Goal: Book appointment/travel/reservation

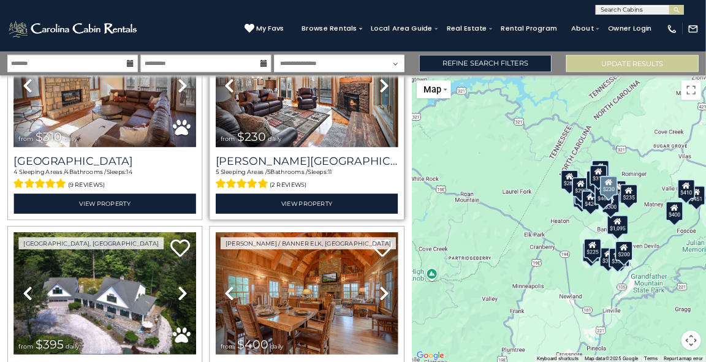
scroll to position [1533, 0]
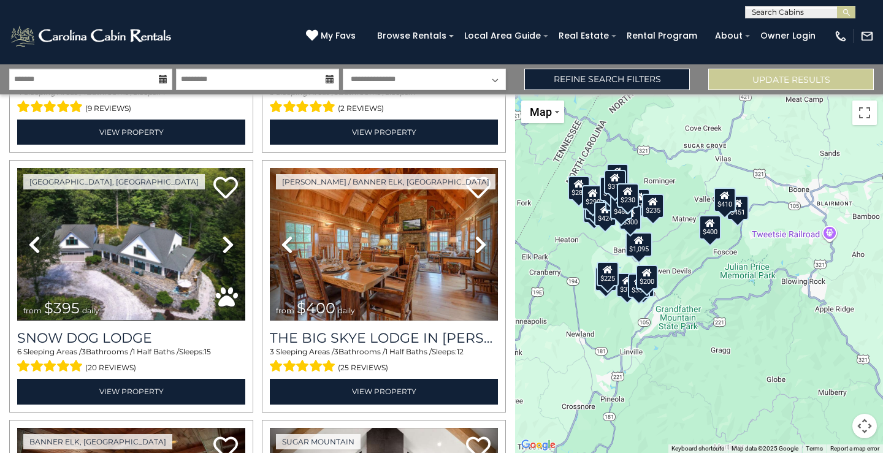
drag, startPoint x: 801, startPoint y: 346, endPoint x: 664, endPoint y: 308, distance: 141.9
click at [664, 308] on div "$300 $395 $535 $225 $425 $350 $325 $451 $460 $1,095 $310 $230 $395 $400 $355 $3…" at bounding box center [699, 273] width 368 height 359
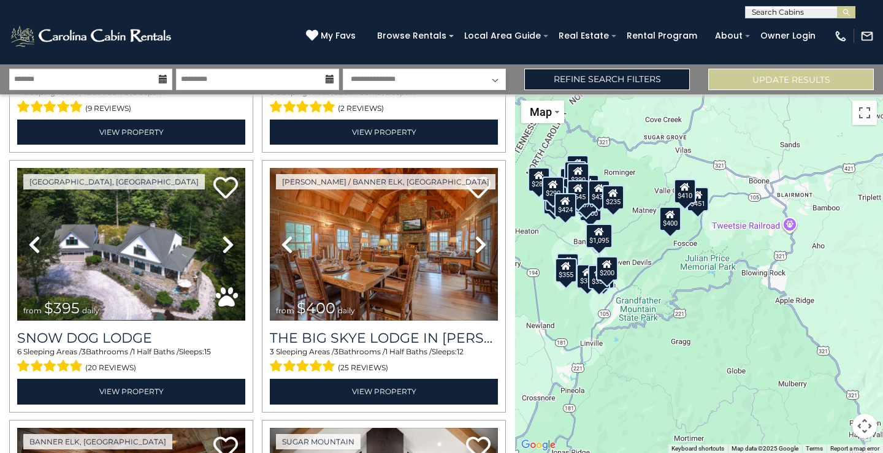
drag, startPoint x: 622, startPoint y: 316, endPoint x: 581, endPoint y: 307, distance: 42.0
click at [581, 307] on div "$300 $395 $535 $225 $425 $350 $325 $451 $460 $1,095 $310 $230 $395 $400 $355 $3…" at bounding box center [699, 273] width 368 height 359
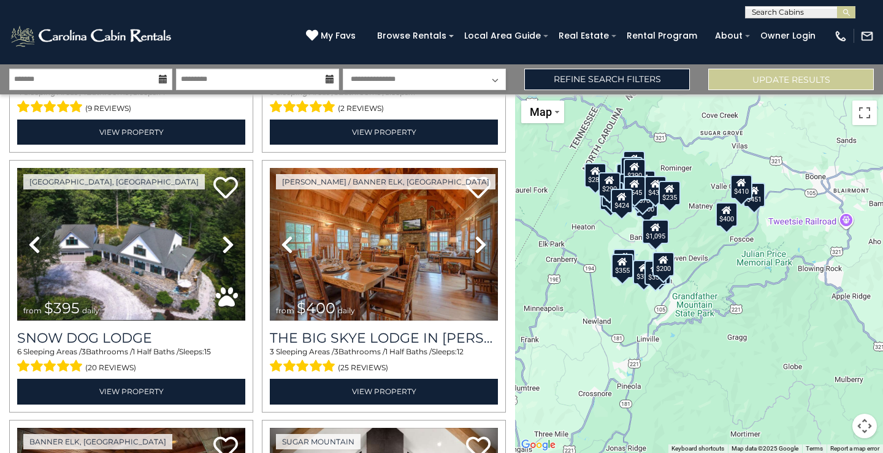
drag, startPoint x: 628, startPoint y: 246, endPoint x: 687, endPoint y: 243, distance: 59.0
click at [687, 243] on div "$300 $395 $535 $225 $425 $350 $325 $451 $460 $1,095 $310 $230 $395 $400 $355 $3…" at bounding box center [699, 273] width 368 height 359
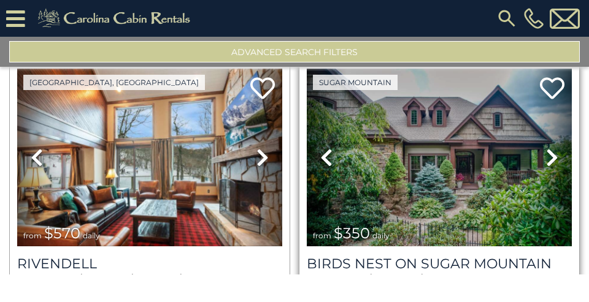
scroll to position [2930, 0]
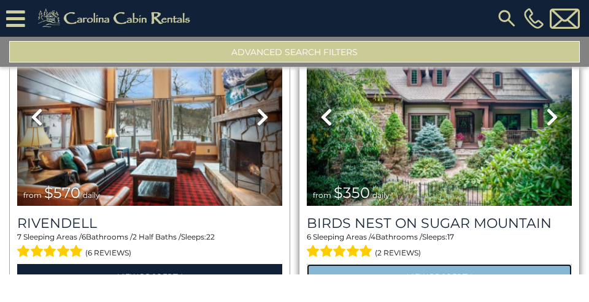
click at [443, 264] on link "View Property" at bounding box center [439, 276] width 265 height 25
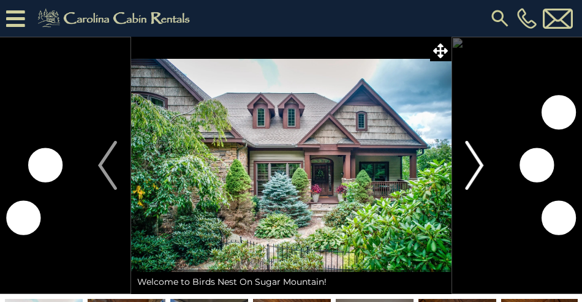
click at [473, 162] on img "Next" at bounding box center [474, 165] width 18 height 49
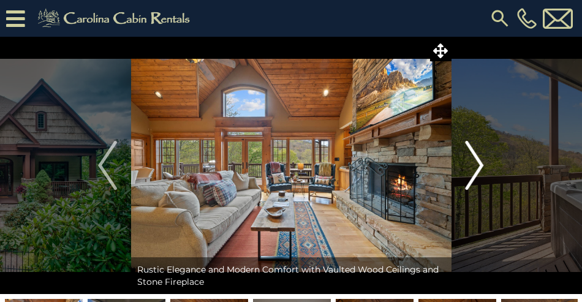
click at [480, 160] on img "Next" at bounding box center [474, 165] width 18 height 49
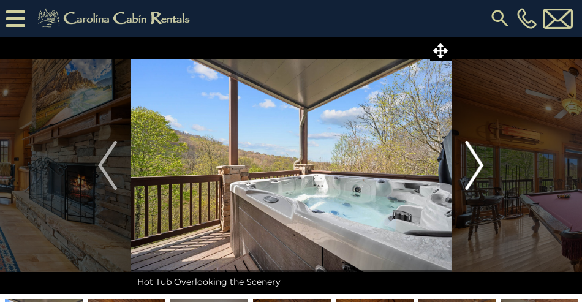
click at [480, 160] on img "Next" at bounding box center [474, 165] width 18 height 49
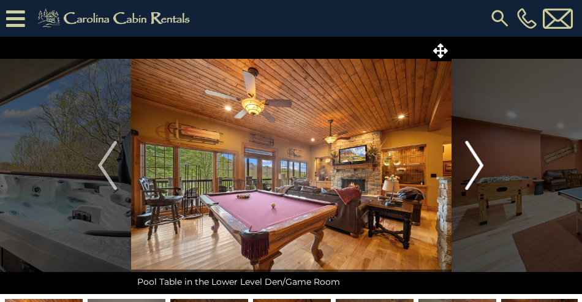
click at [480, 160] on img "Next" at bounding box center [474, 165] width 18 height 49
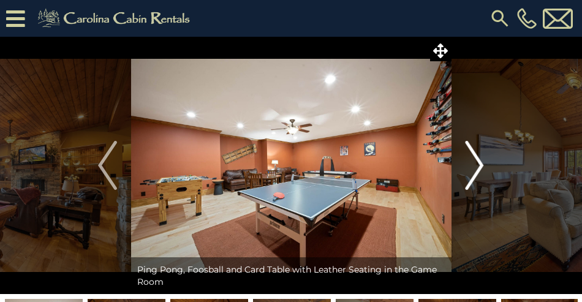
click at [480, 160] on img "Next" at bounding box center [474, 165] width 18 height 49
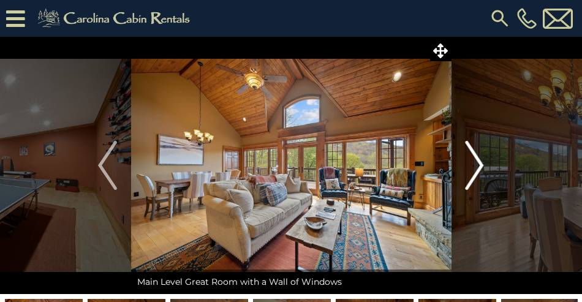
click at [480, 160] on img "Next" at bounding box center [474, 165] width 18 height 49
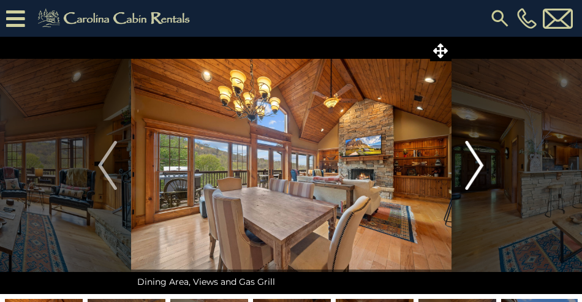
click at [480, 160] on img "Next" at bounding box center [474, 165] width 18 height 49
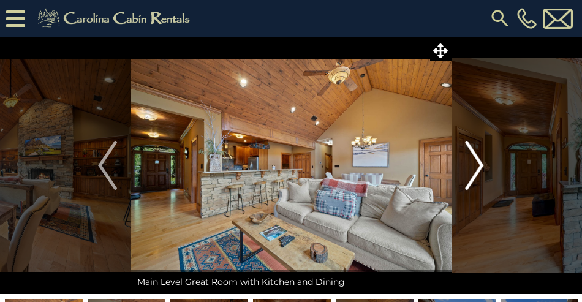
click at [480, 160] on img "Next" at bounding box center [474, 165] width 18 height 49
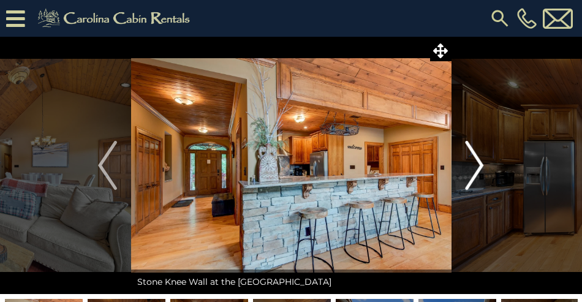
click at [480, 160] on img "Next" at bounding box center [474, 165] width 18 height 49
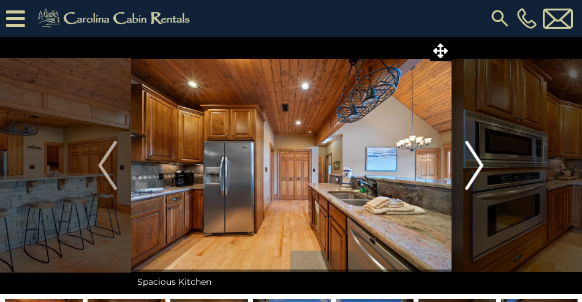
click at [480, 160] on img "Next" at bounding box center [474, 165] width 18 height 49
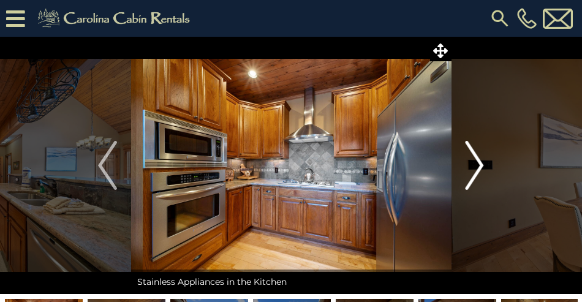
click at [480, 160] on img "Next" at bounding box center [474, 165] width 18 height 49
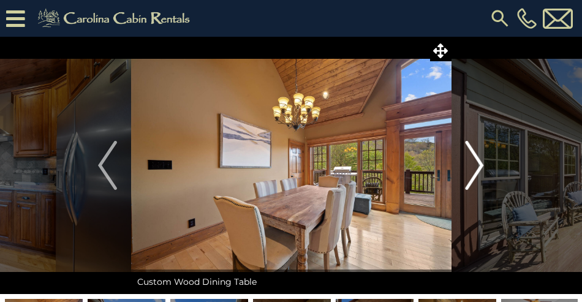
click at [480, 160] on img "Next" at bounding box center [474, 165] width 18 height 49
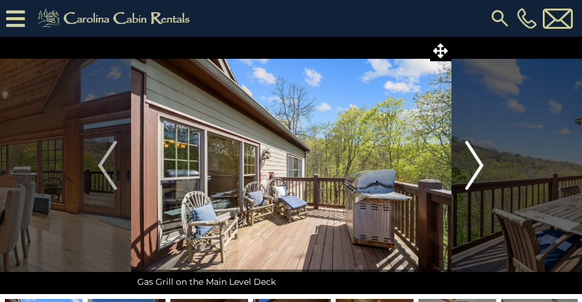
click at [480, 160] on img "Next" at bounding box center [474, 165] width 18 height 49
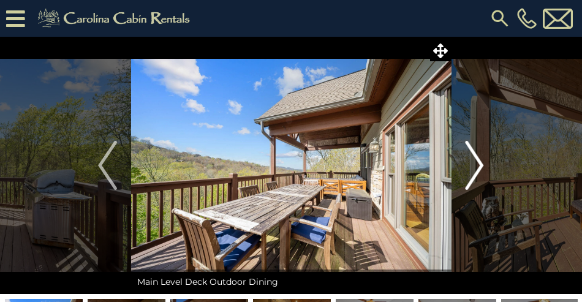
click at [480, 160] on img "Next" at bounding box center [474, 165] width 18 height 49
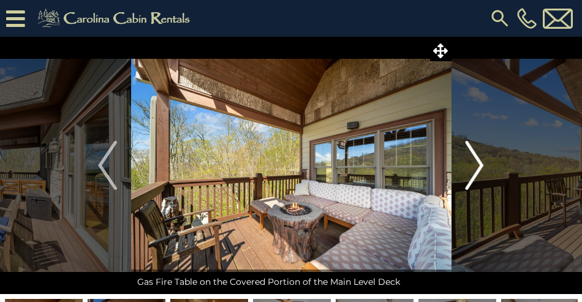
click at [480, 160] on img "Next" at bounding box center [474, 165] width 18 height 49
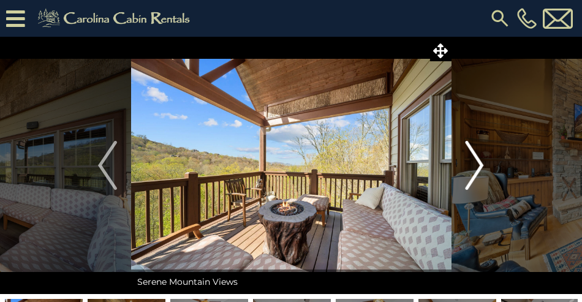
click at [480, 160] on img "Next" at bounding box center [474, 165] width 18 height 49
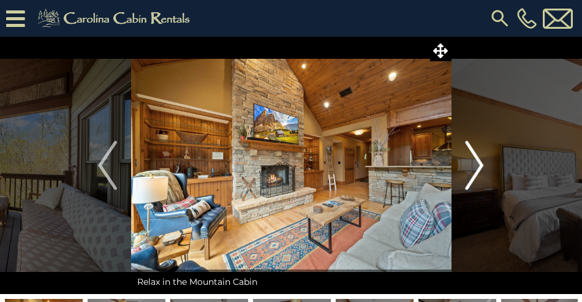
click at [480, 160] on img "Next" at bounding box center [474, 165] width 18 height 49
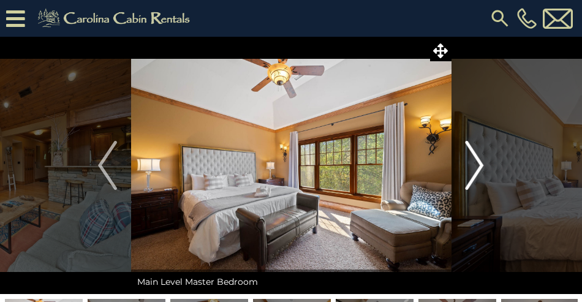
click at [480, 160] on img "Next" at bounding box center [474, 165] width 18 height 49
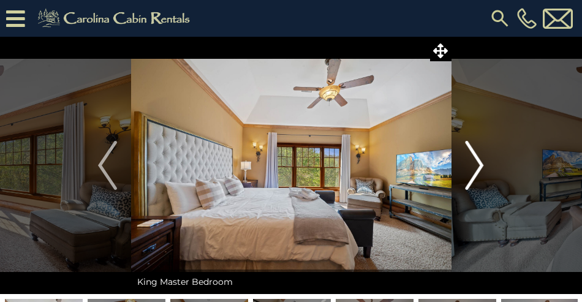
click at [480, 160] on img "Next" at bounding box center [474, 165] width 18 height 49
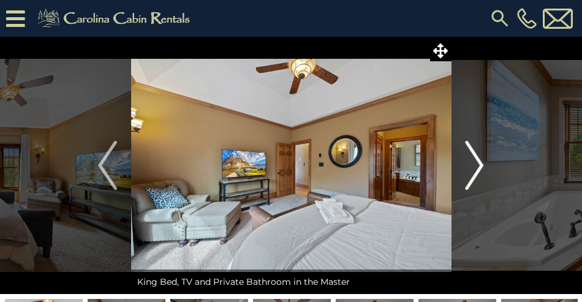
click at [480, 160] on img "Next" at bounding box center [474, 165] width 18 height 49
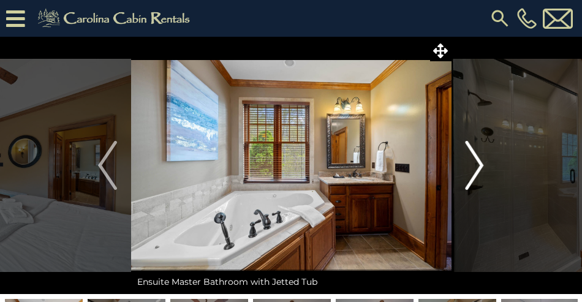
click at [480, 160] on img "Next" at bounding box center [474, 165] width 18 height 49
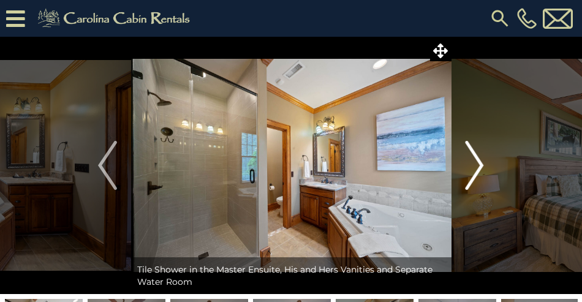
click at [480, 160] on img "Next" at bounding box center [474, 165] width 18 height 49
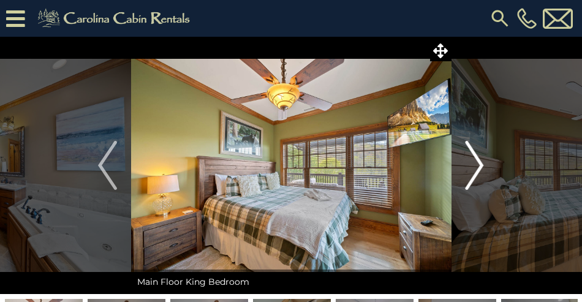
click at [480, 160] on img "Next" at bounding box center [474, 165] width 18 height 49
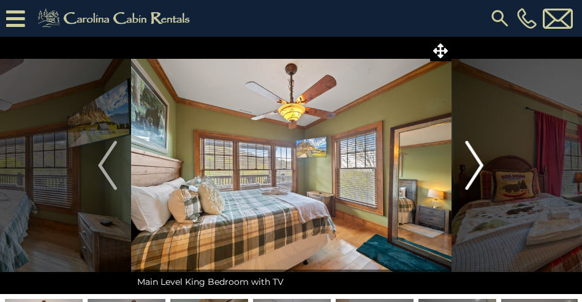
click at [480, 160] on img "Next" at bounding box center [474, 165] width 18 height 49
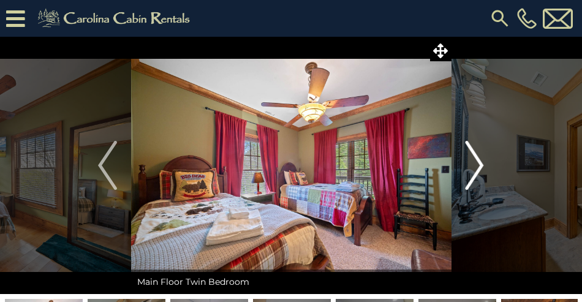
click at [480, 160] on img "Next" at bounding box center [474, 165] width 18 height 49
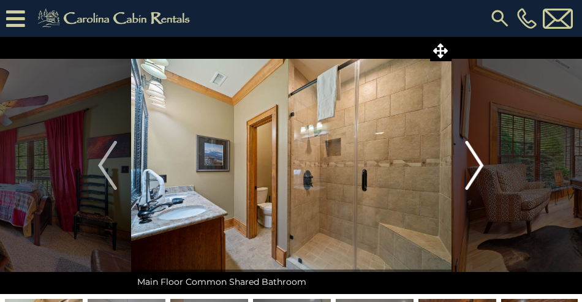
click at [480, 160] on img "Next" at bounding box center [474, 165] width 18 height 49
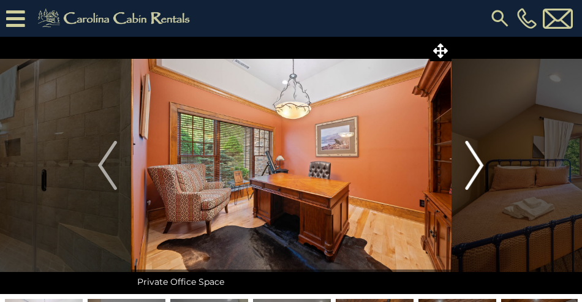
click at [480, 160] on img "Next" at bounding box center [474, 165] width 18 height 49
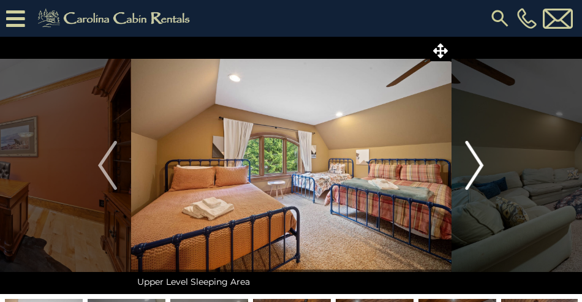
click at [480, 160] on img "Next" at bounding box center [474, 165] width 18 height 49
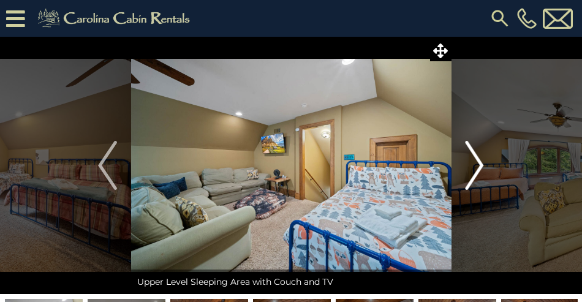
click at [480, 160] on img "Next" at bounding box center [474, 165] width 18 height 49
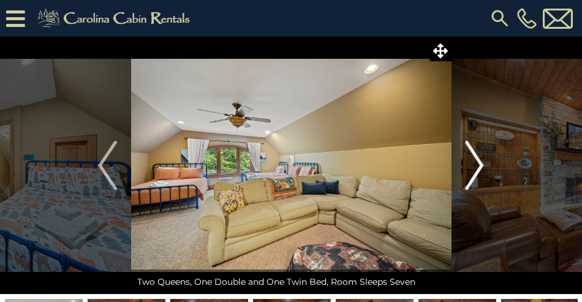
click at [480, 160] on img "Next" at bounding box center [474, 165] width 18 height 49
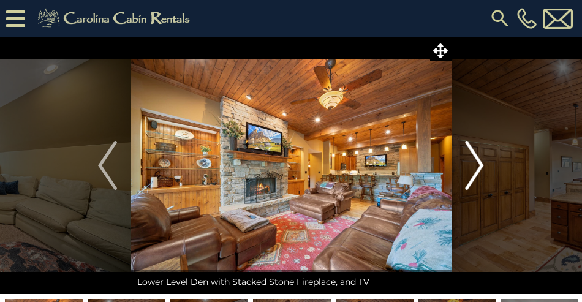
click at [479, 161] on img "Next" at bounding box center [474, 165] width 18 height 49
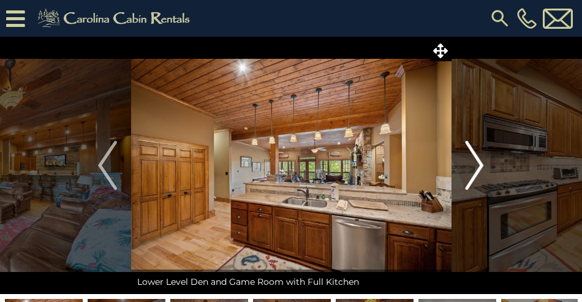
click at [479, 161] on img "Next" at bounding box center [474, 165] width 18 height 49
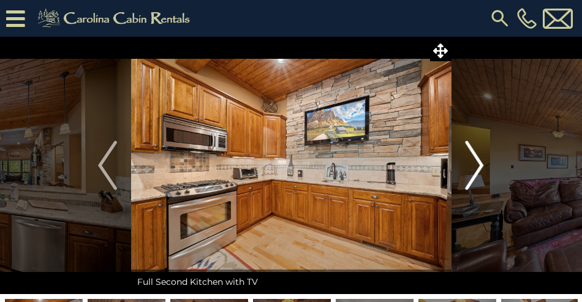
click at [479, 161] on img "Next" at bounding box center [474, 165] width 18 height 49
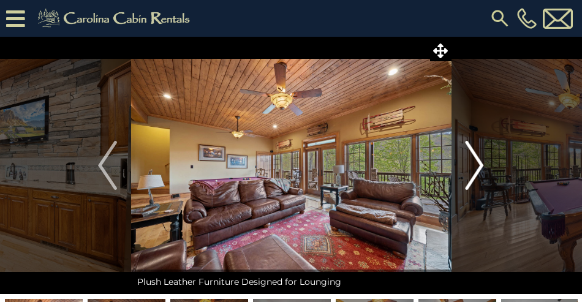
click at [479, 161] on img "Next" at bounding box center [474, 165] width 18 height 49
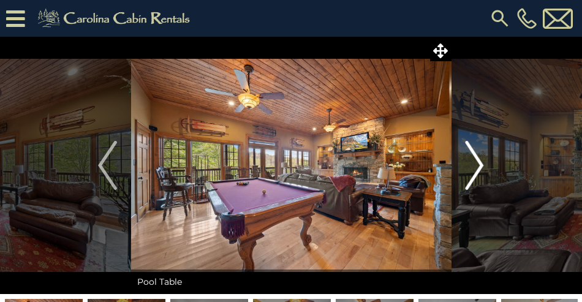
click at [479, 161] on img "Next" at bounding box center [474, 165] width 18 height 49
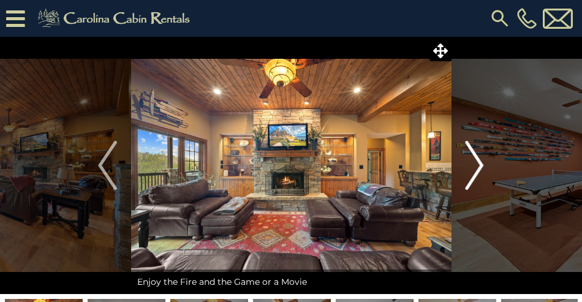
click at [479, 161] on img "Next" at bounding box center [474, 165] width 18 height 49
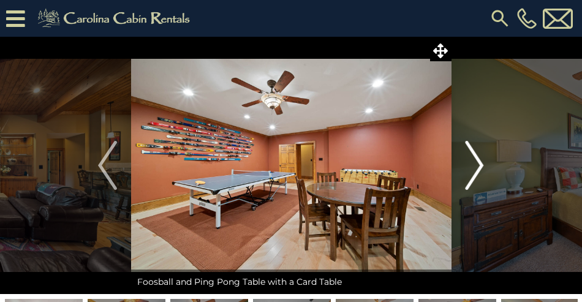
click at [479, 161] on img "Next" at bounding box center [474, 165] width 18 height 49
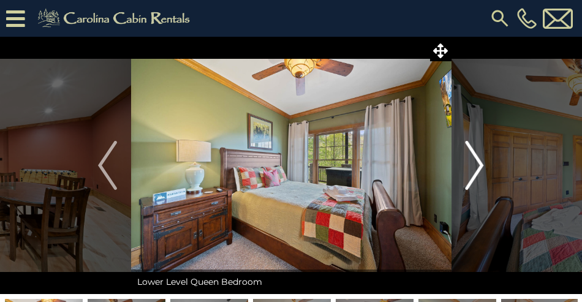
click at [479, 163] on img "Next" at bounding box center [474, 165] width 18 height 49
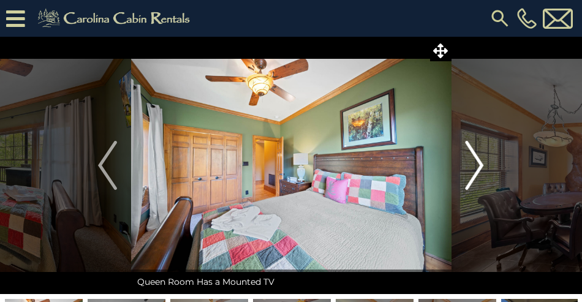
click at [479, 163] on img "Next" at bounding box center [474, 165] width 18 height 49
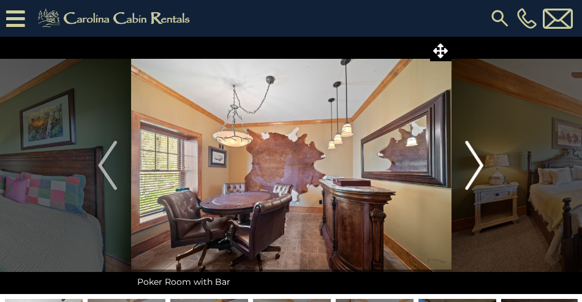
click at [479, 163] on img "Next" at bounding box center [474, 165] width 18 height 49
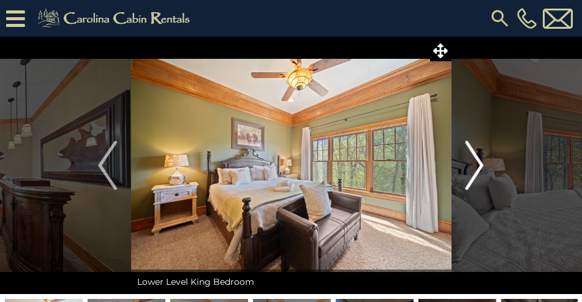
click at [479, 163] on img "Next" at bounding box center [474, 165] width 18 height 49
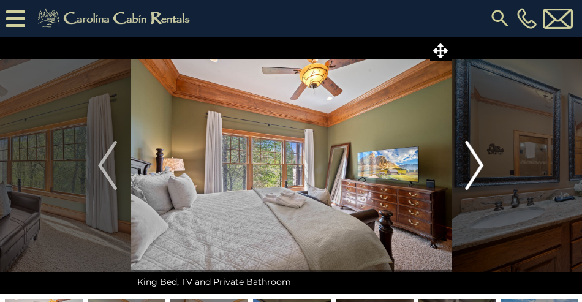
click at [479, 163] on img "Next" at bounding box center [474, 165] width 18 height 49
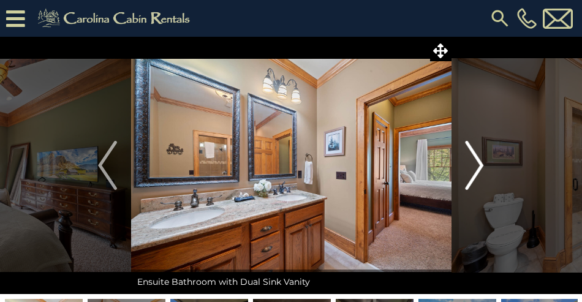
click at [479, 163] on img "Next" at bounding box center [474, 165] width 18 height 49
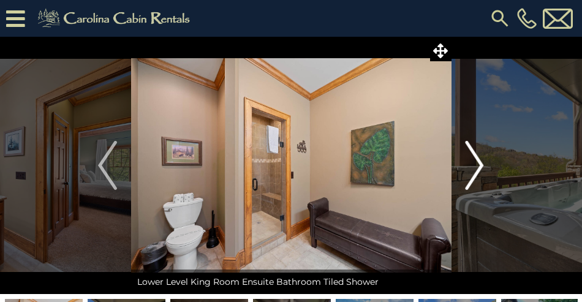
click at [479, 163] on img "Next" at bounding box center [474, 165] width 18 height 49
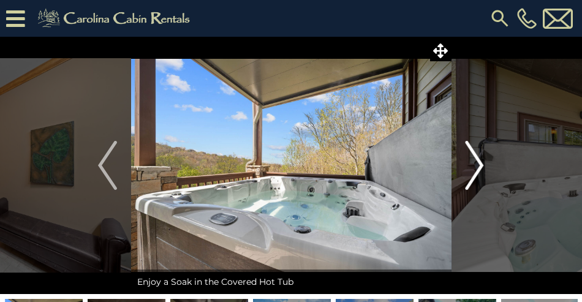
click at [479, 163] on img "Next" at bounding box center [474, 165] width 18 height 49
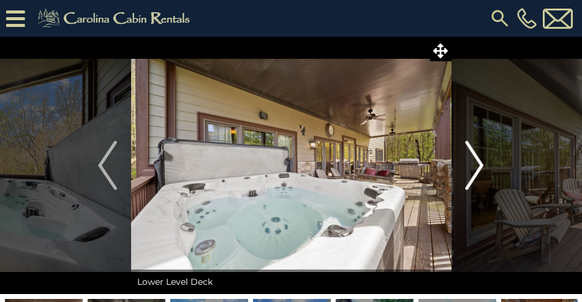
click at [479, 163] on img "Next" at bounding box center [474, 165] width 18 height 49
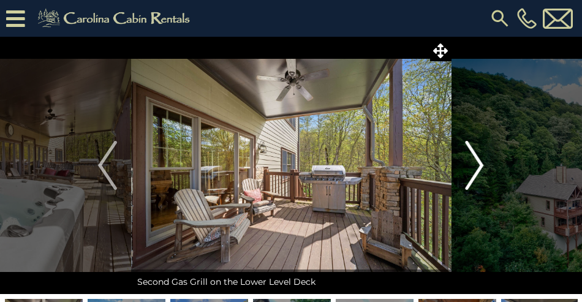
click at [479, 163] on img "Next" at bounding box center [474, 165] width 18 height 49
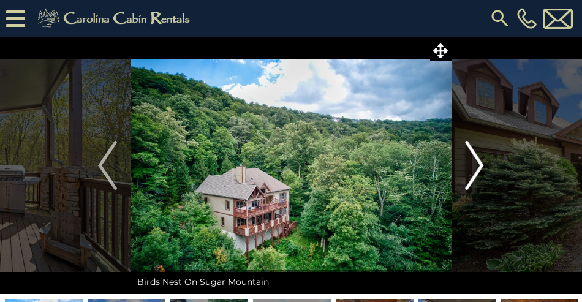
click at [479, 163] on img "Next" at bounding box center [474, 165] width 18 height 49
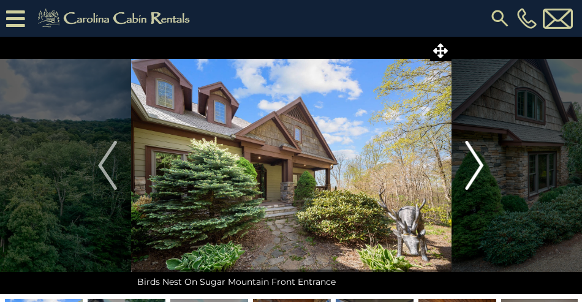
click at [479, 163] on img "Next" at bounding box center [474, 165] width 18 height 49
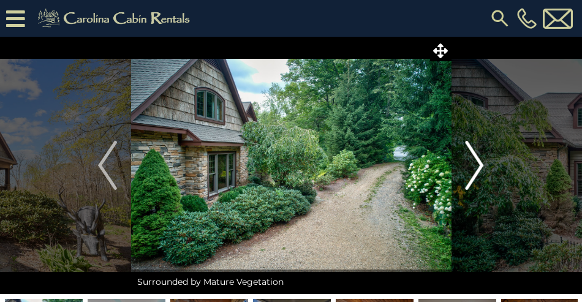
click at [479, 163] on img "Next" at bounding box center [474, 165] width 18 height 49
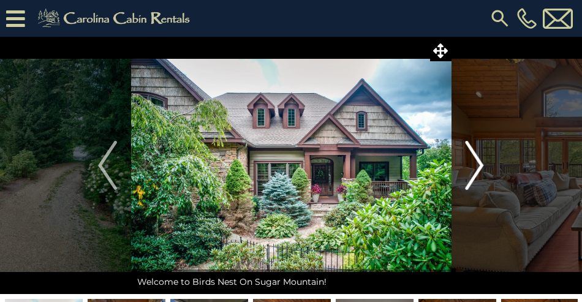
click at [473, 158] on img "Next" at bounding box center [474, 165] width 18 height 49
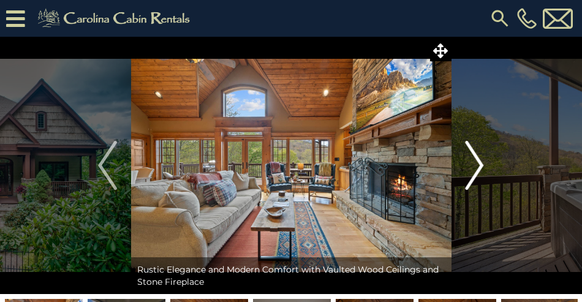
click at [473, 158] on img "Next" at bounding box center [474, 165] width 18 height 49
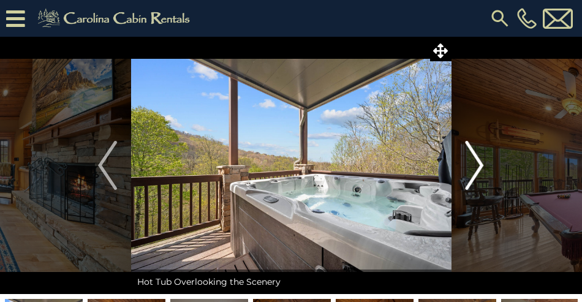
click at [473, 158] on img "Next" at bounding box center [474, 165] width 18 height 49
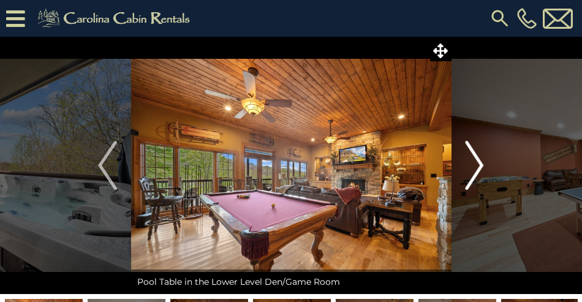
click at [473, 158] on img "Next" at bounding box center [474, 165] width 18 height 49
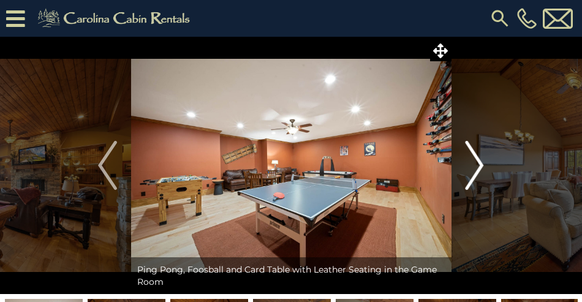
click at [473, 158] on img "Next" at bounding box center [474, 165] width 18 height 49
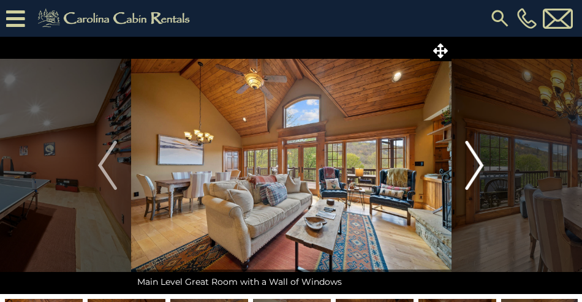
click at [473, 158] on img "Next" at bounding box center [474, 165] width 18 height 49
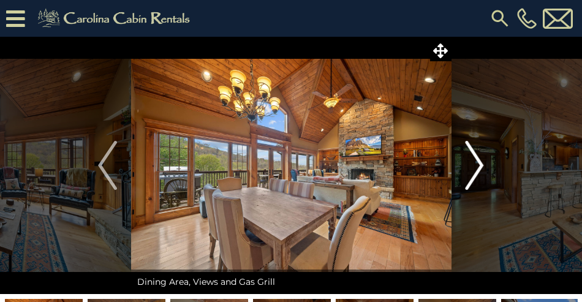
click at [473, 158] on img "Next" at bounding box center [474, 165] width 18 height 49
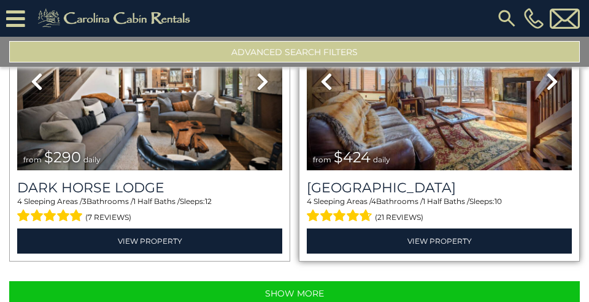
scroll to position [4111, 0]
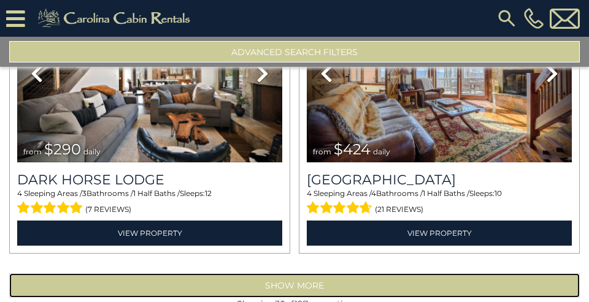
click at [285, 273] on button "Show More" at bounding box center [294, 285] width 570 height 25
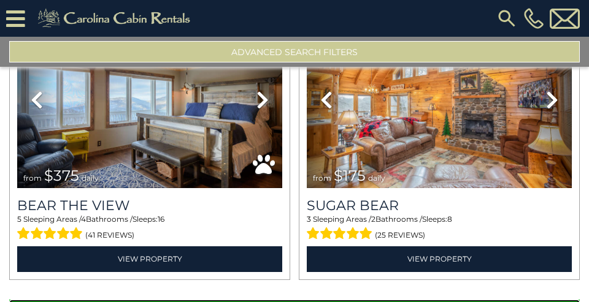
scroll to position [8350, 0]
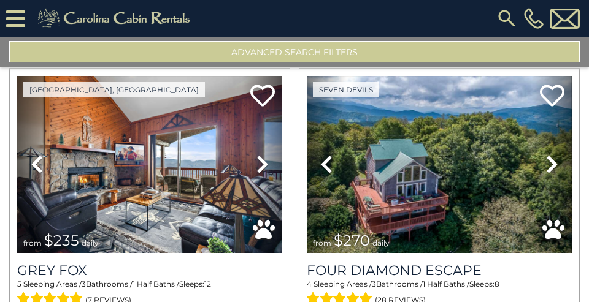
scroll to position [12589, 0]
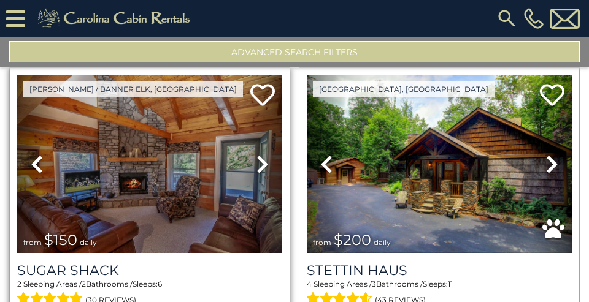
scroll to position [16829, 0]
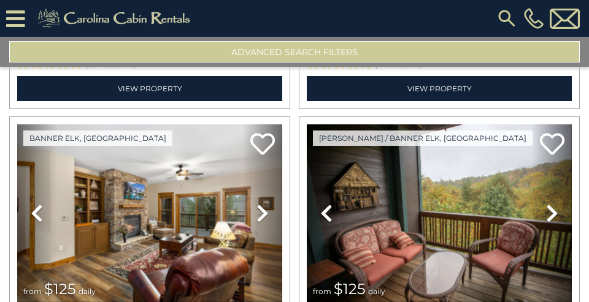
scroll to position [21068, 0]
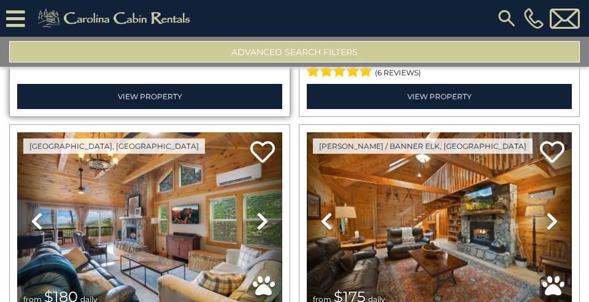
scroll to position [25307, 0]
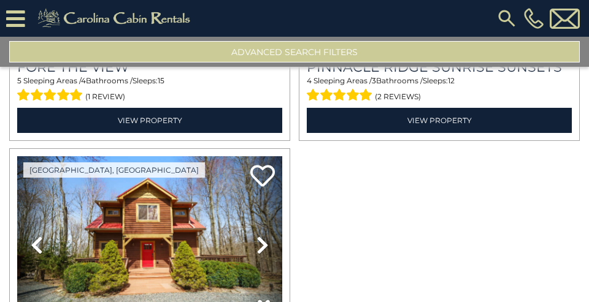
scroll to position [27826, 0]
